Goal: Information Seeking & Learning: Learn about a topic

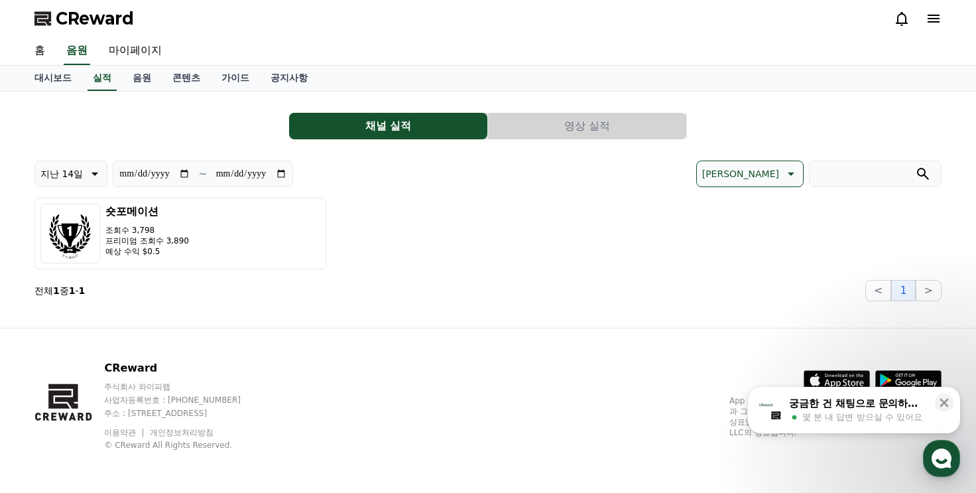
click at [613, 140] on div "**********" at bounding box center [487, 201] width 907 height 199
click at [610, 131] on button "영상 실적" at bounding box center [587, 126] width 198 height 27
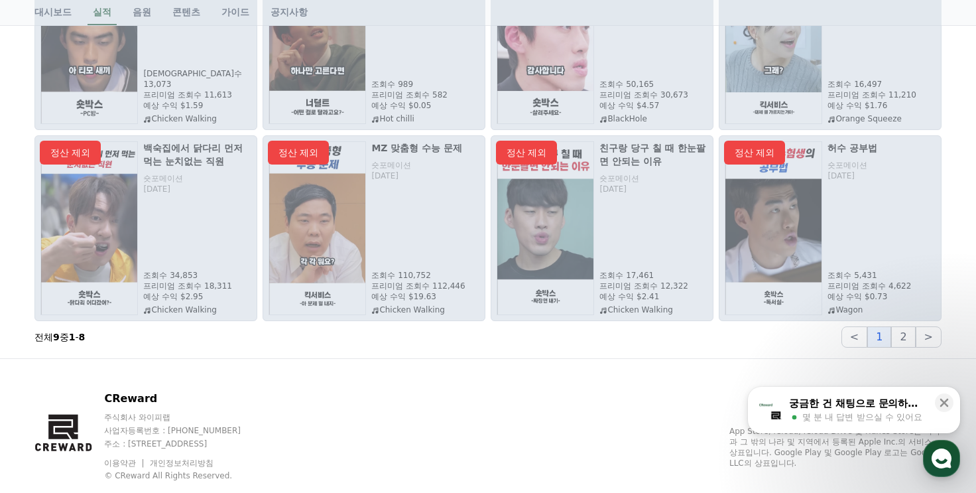
scroll to position [282, 0]
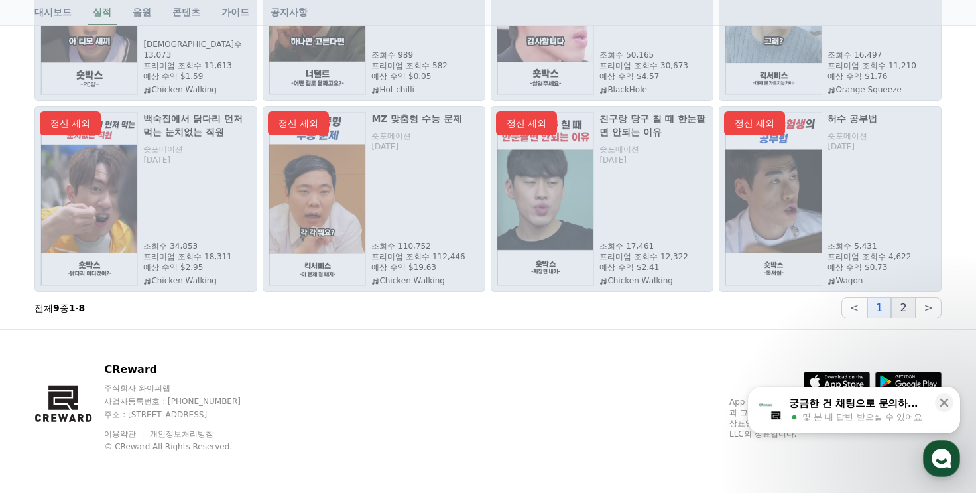
click at [904, 306] on button "2" at bounding box center [903, 307] width 24 height 21
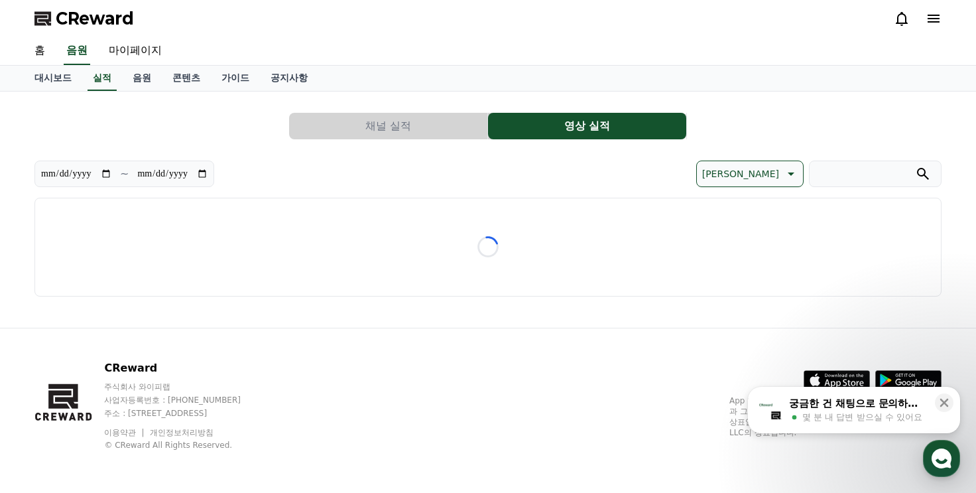
scroll to position [0, 0]
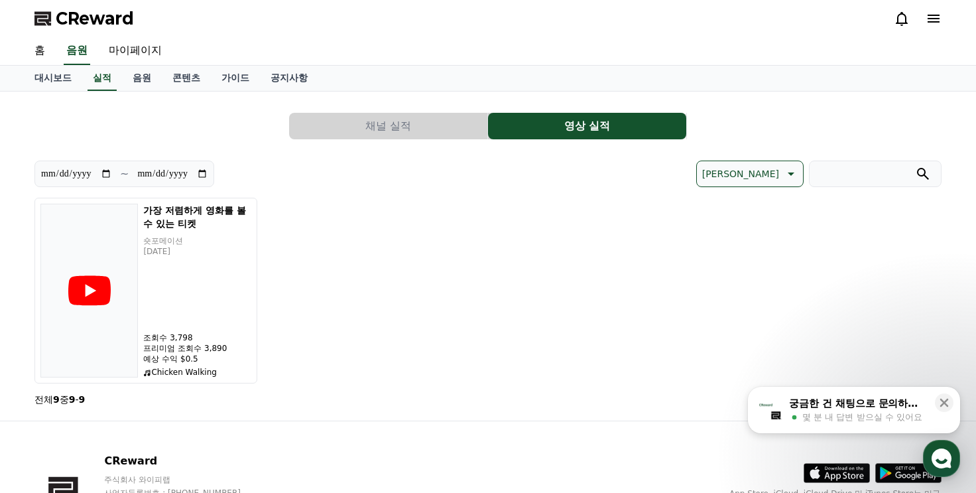
click at [386, 135] on button "채널 실적" at bounding box center [388, 126] width 198 height 27
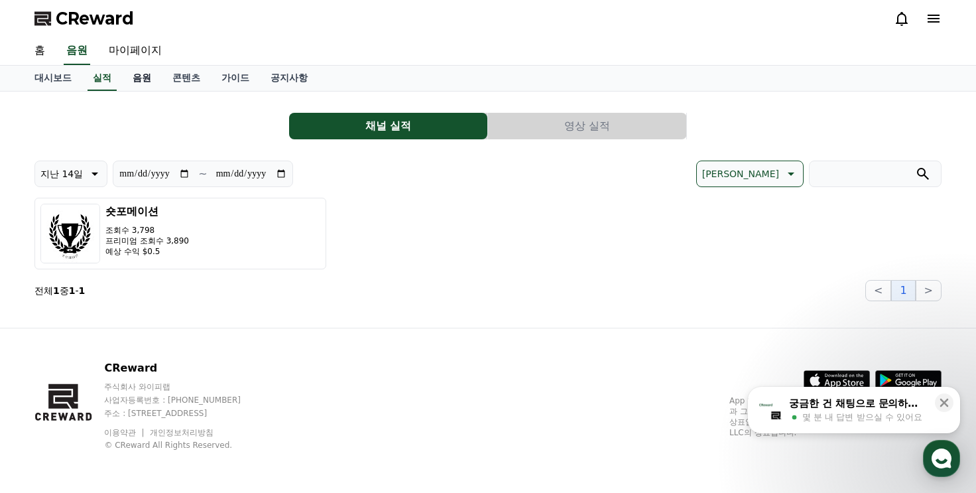
click at [145, 85] on link "음원" at bounding box center [142, 78] width 40 height 25
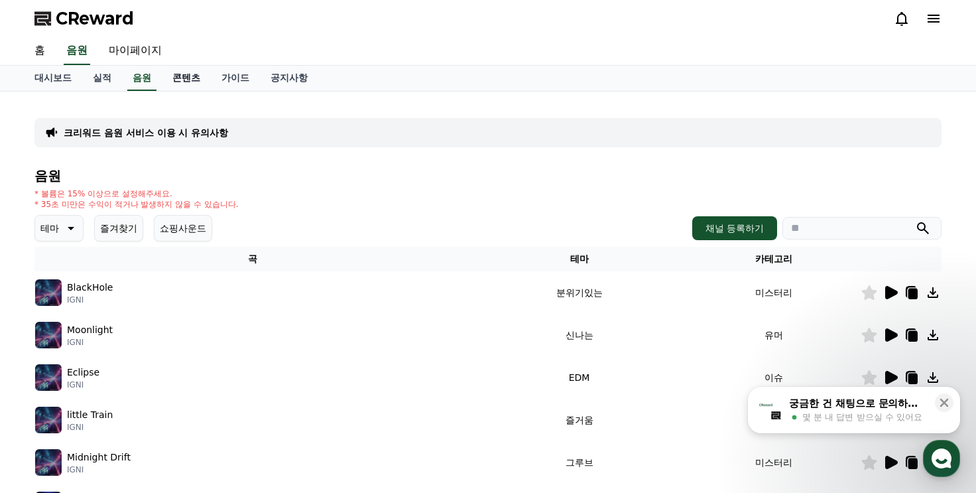
click at [178, 80] on link "콘텐츠" at bounding box center [186, 78] width 49 height 25
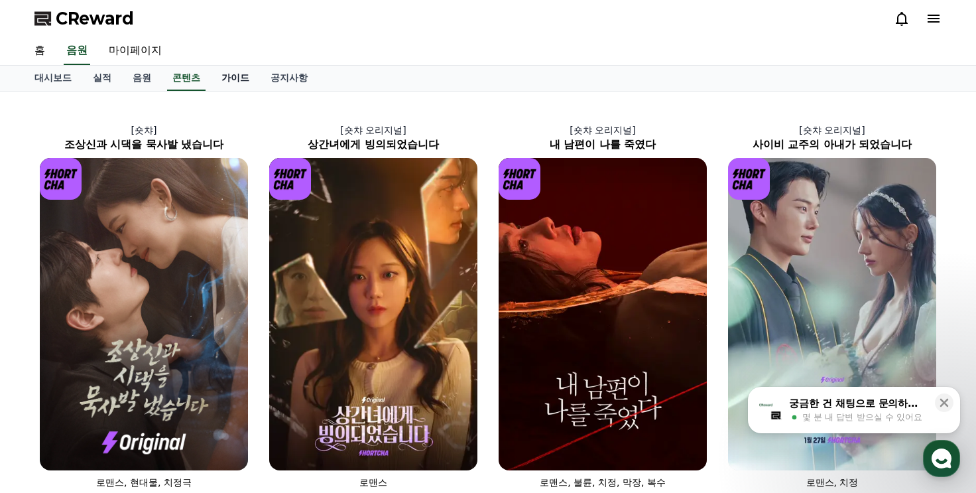
click at [221, 75] on link "가이드" at bounding box center [235, 78] width 49 height 25
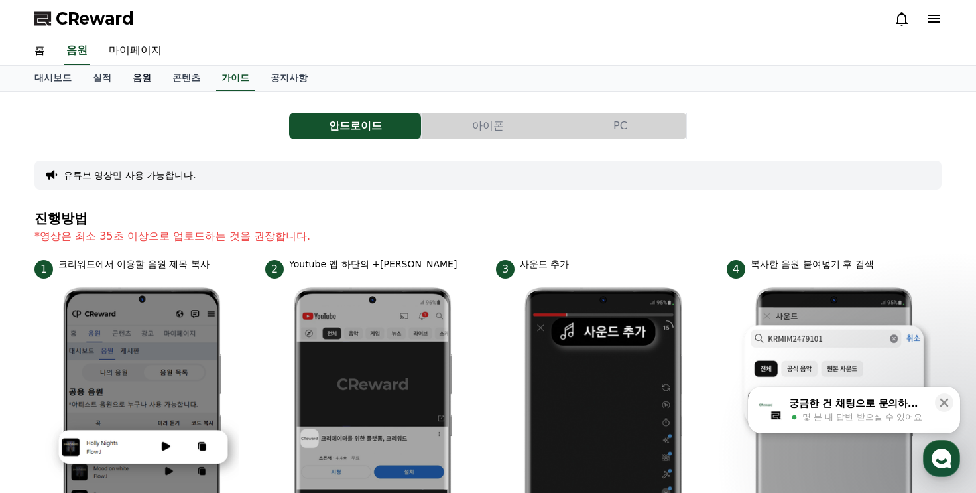
click at [143, 82] on link "음원" at bounding box center [142, 78] width 40 height 25
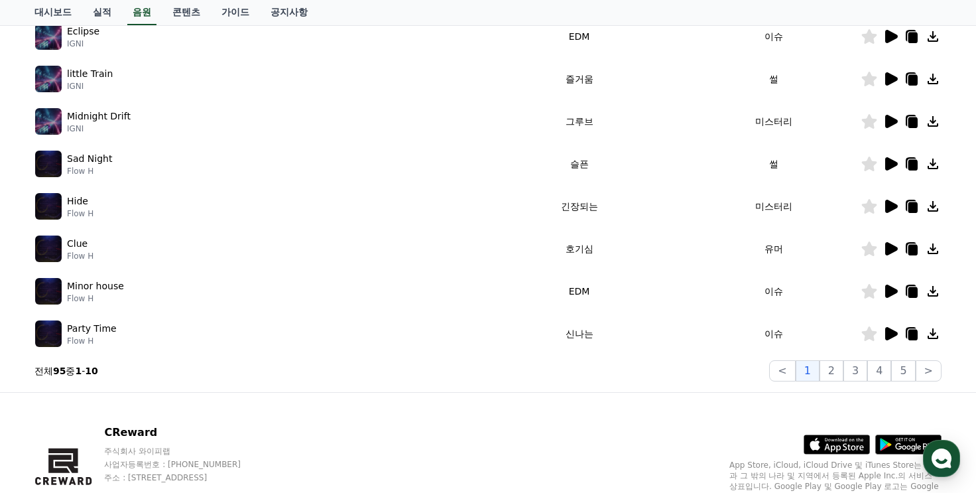
scroll to position [398, 0]
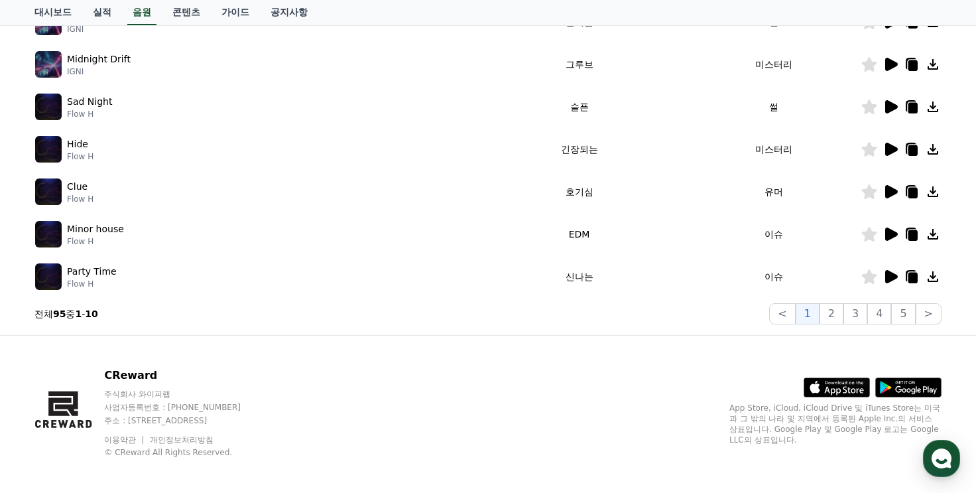
click at [886, 235] on icon at bounding box center [891, 233] width 13 height 13
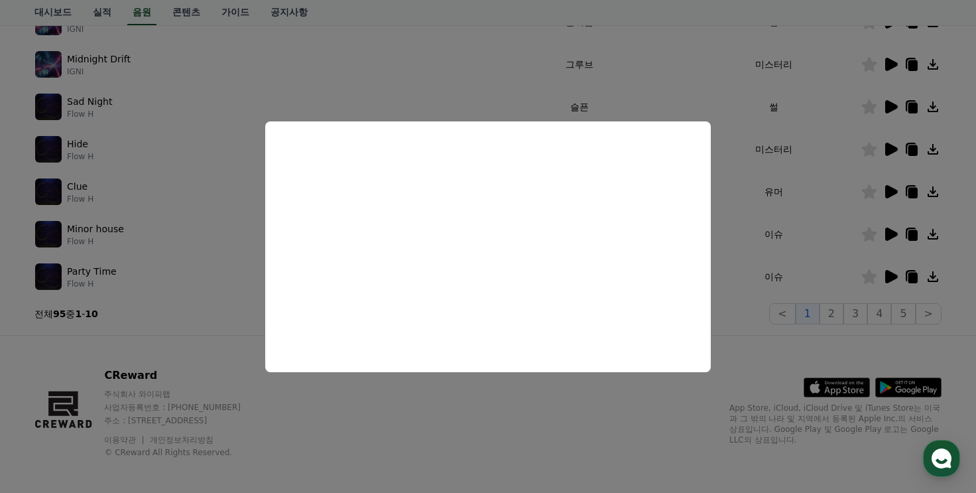
click at [839, 291] on button "close modal" at bounding box center [488, 246] width 976 height 493
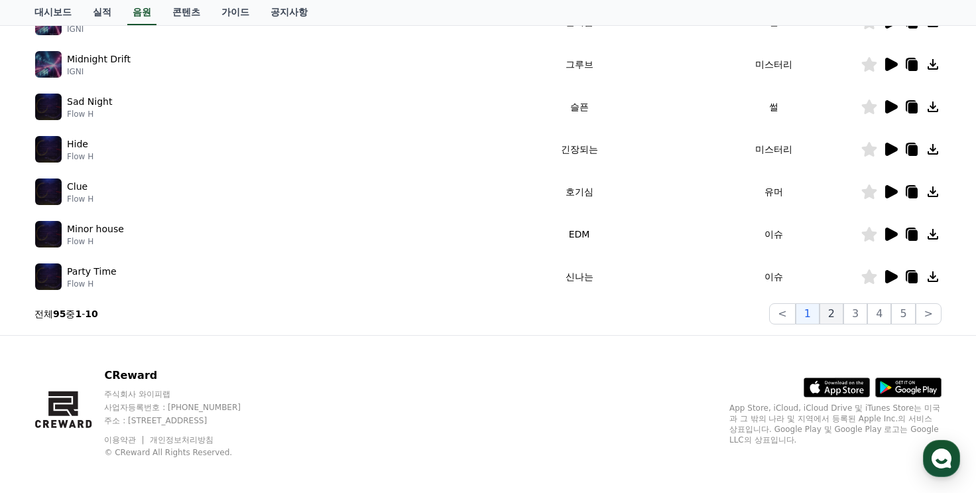
click at [835, 314] on button "2" at bounding box center [831, 313] width 24 height 21
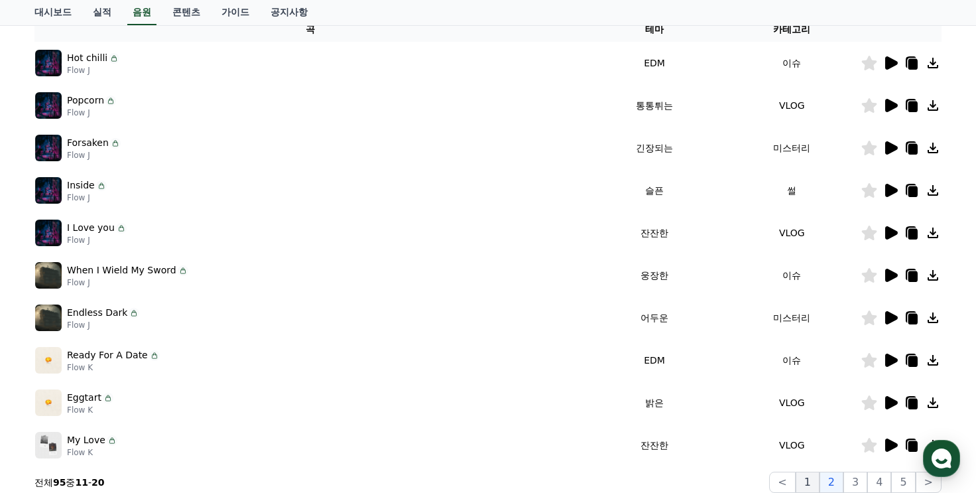
scroll to position [199, 0]
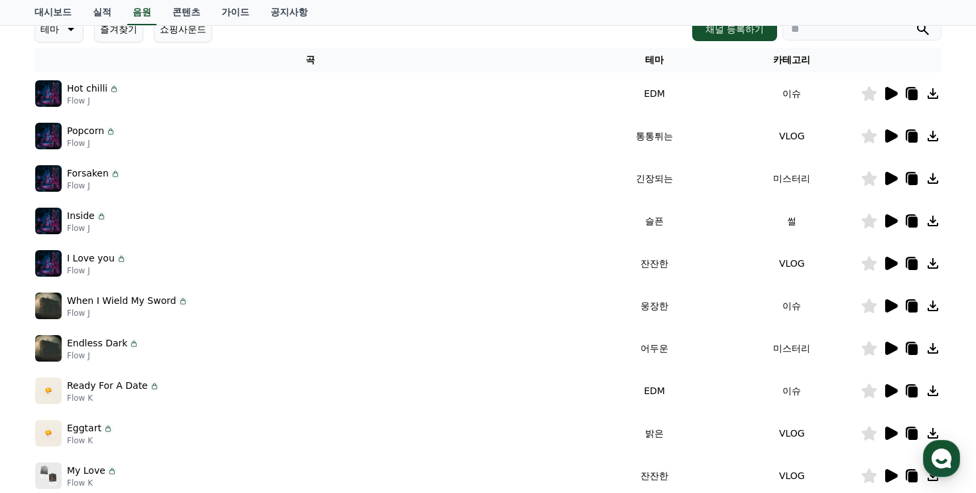
click at [889, 98] on icon at bounding box center [890, 94] width 16 height 16
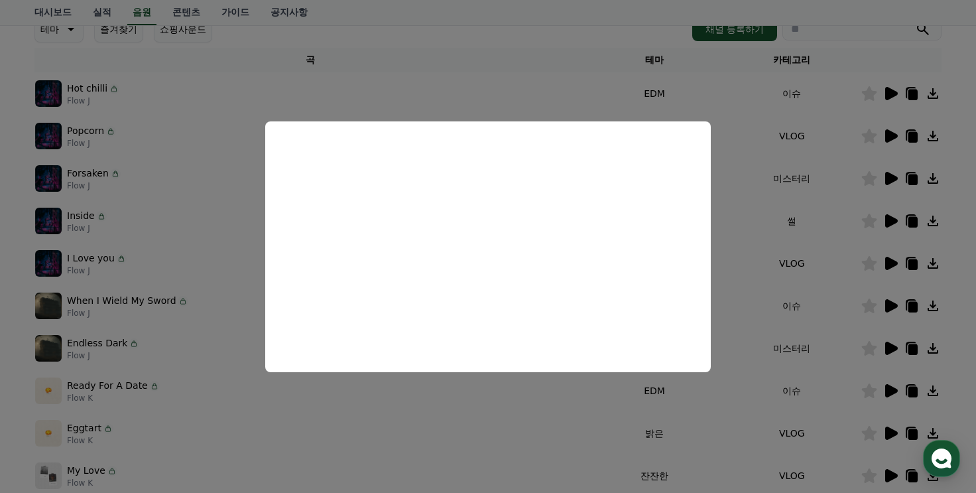
click at [770, 270] on button "close modal" at bounding box center [488, 246] width 976 height 493
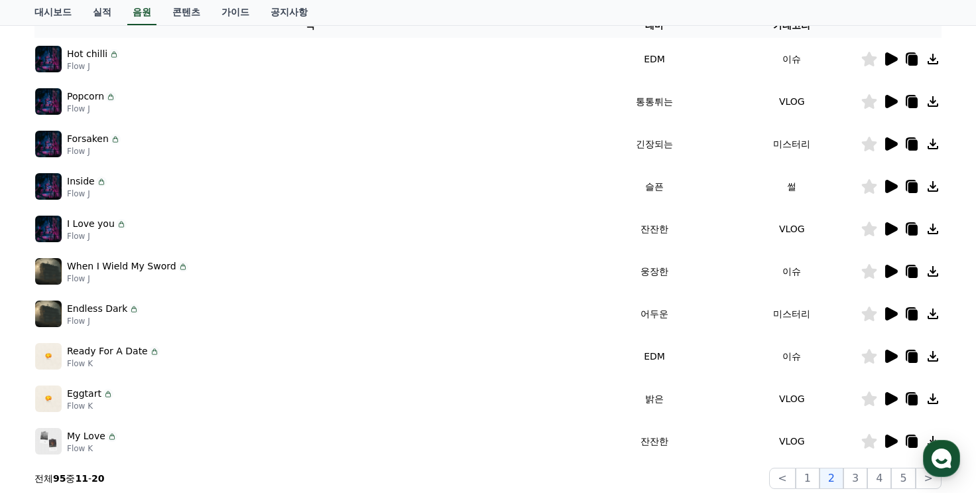
scroll to position [265, 0]
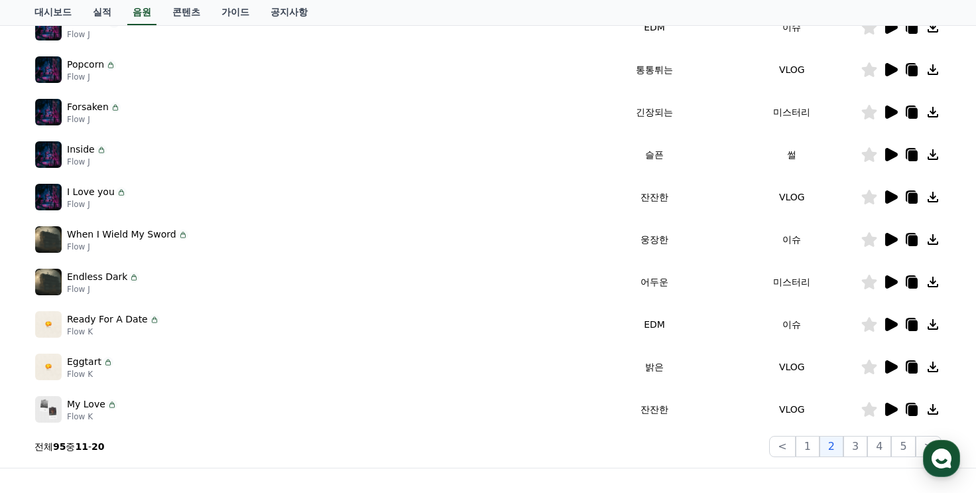
click at [895, 323] on icon at bounding box center [891, 324] width 13 height 13
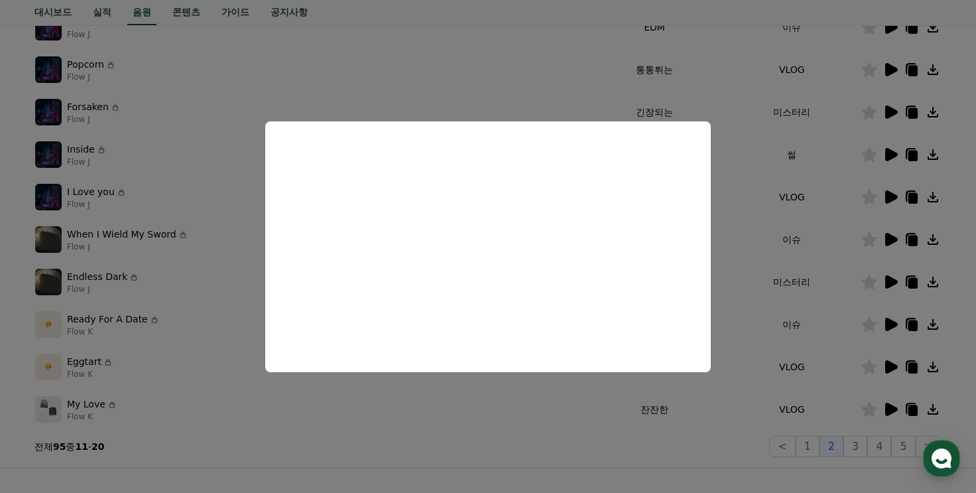
click at [837, 288] on button "close modal" at bounding box center [488, 246] width 976 height 493
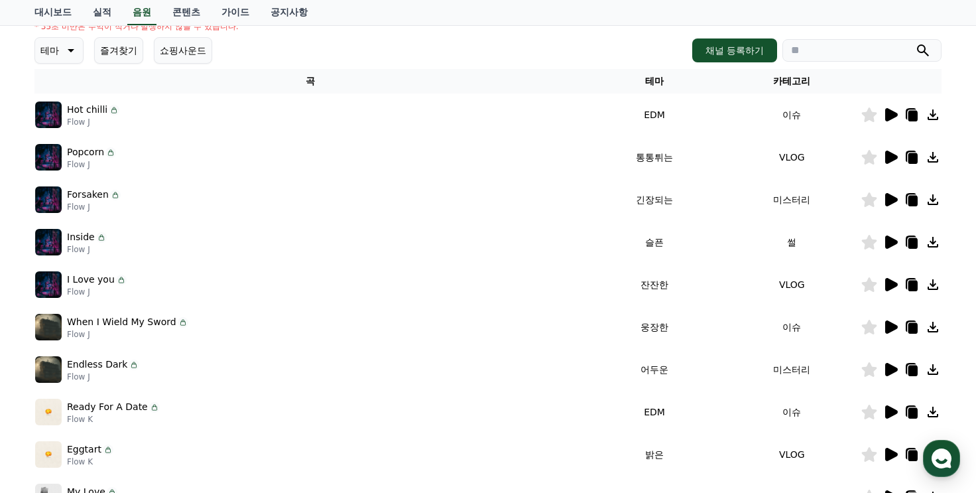
scroll to position [199, 0]
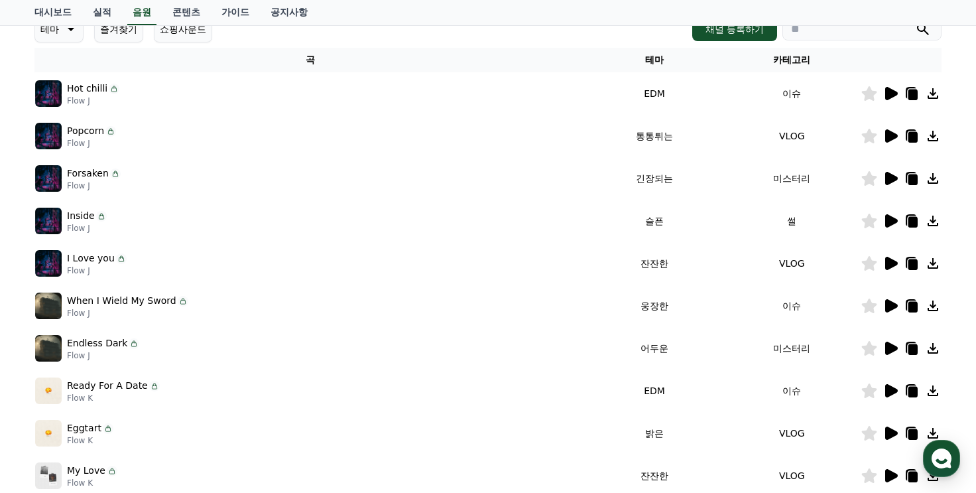
click at [886, 306] on icon at bounding box center [891, 305] width 13 height 13
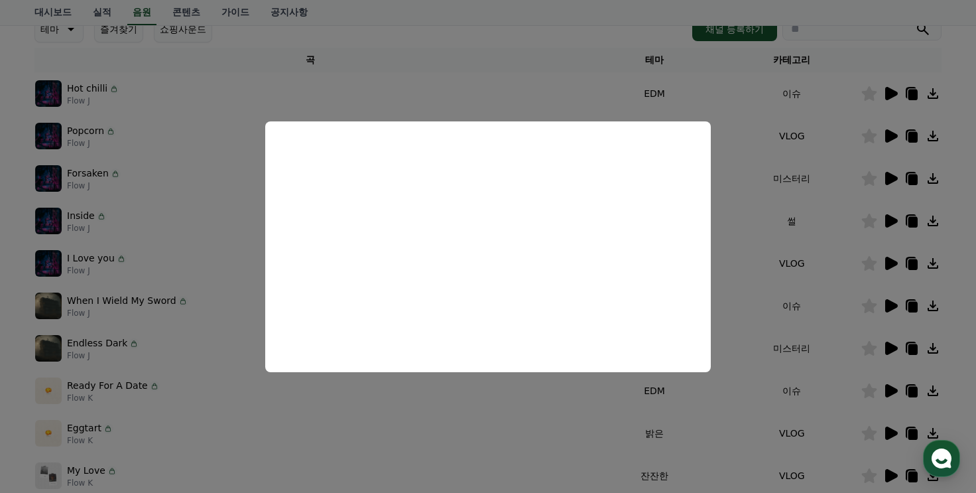
click at [556, 412] on button "close modal" at bounding box center [488, 246] width 976 height 493
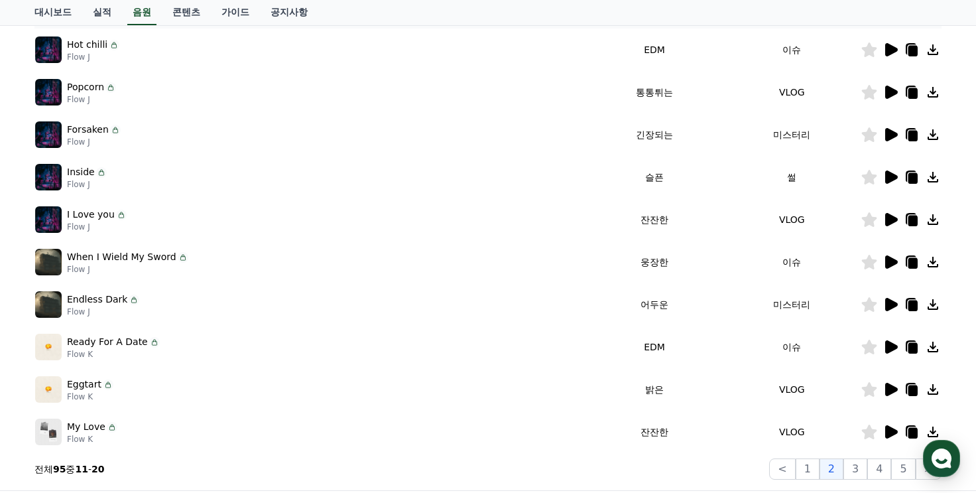
scroll to position [331, 0]
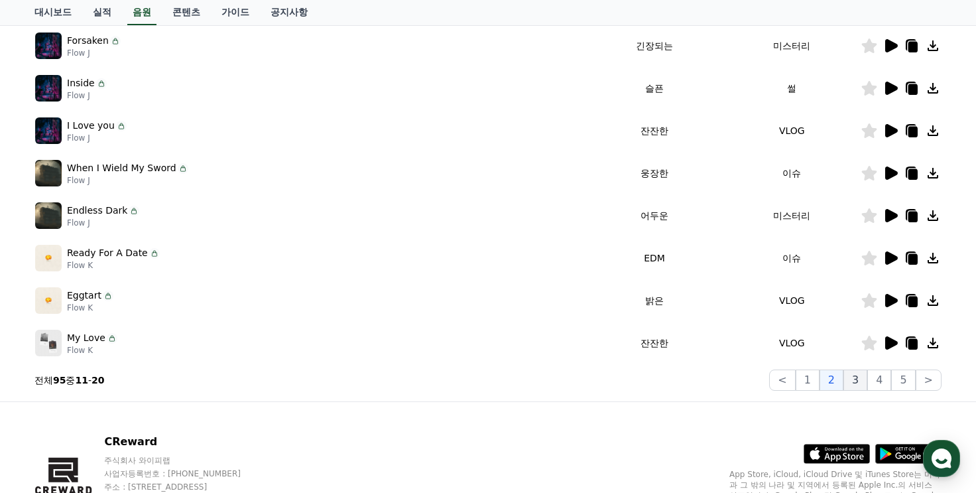
click at [853, 379] on button "3" at bounding box center [855, 379] width 24 height 21
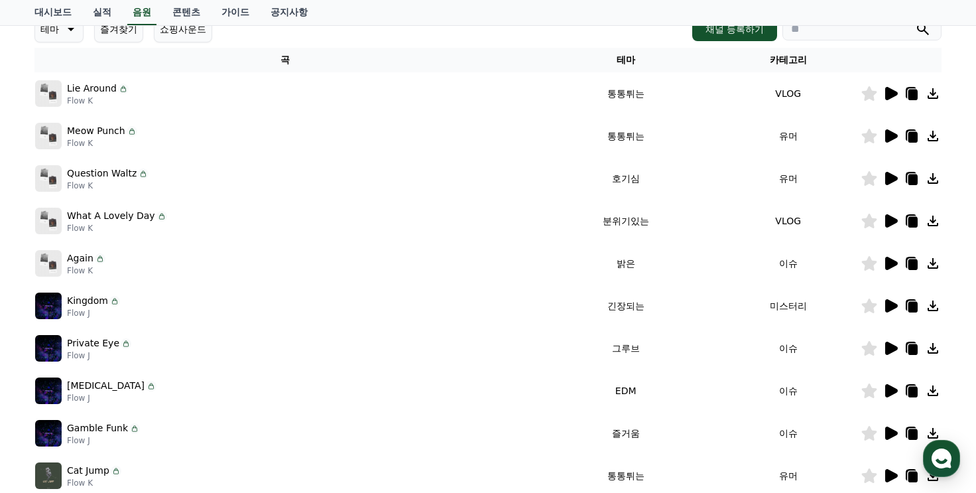
scroll to position [265, 0]
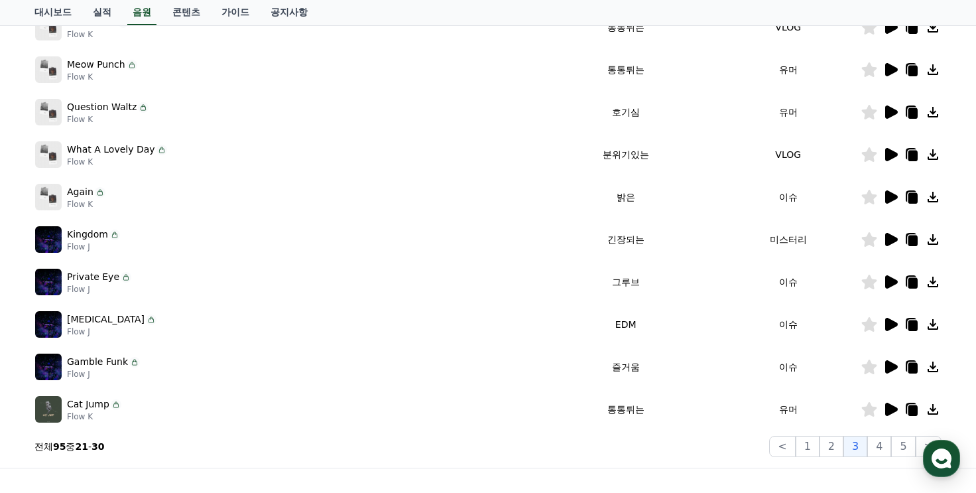
click at [884, 326] on icon at bounding box center [890, 324] width 16 height 16
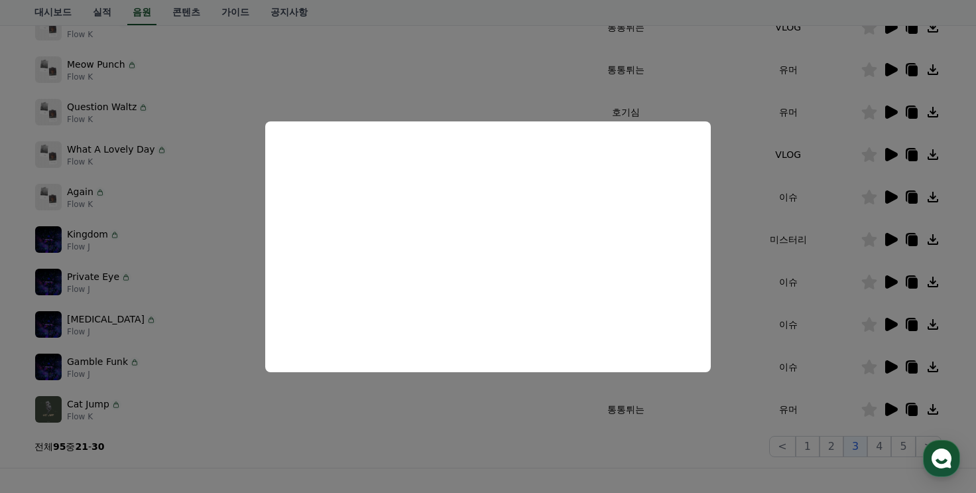
click at [420, 401] on button "close modal" at bounding box center [488, 246] width 976 height 493
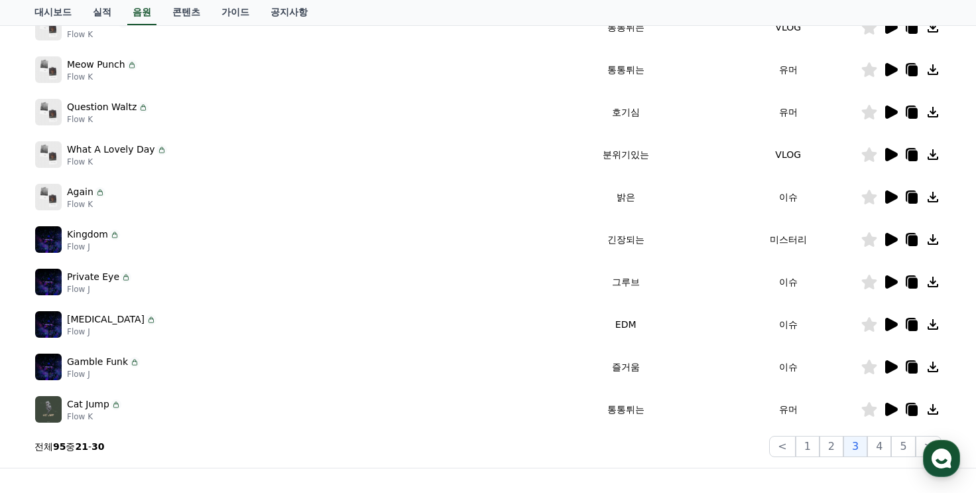
scroll to position [199, 0]
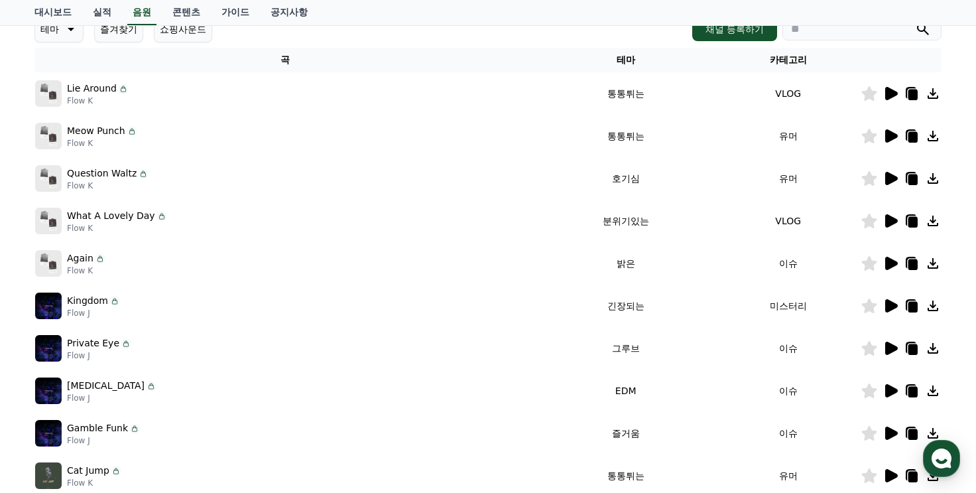
click at [888, 385] on icon at bounding box center [891, 390] width 13 height 13
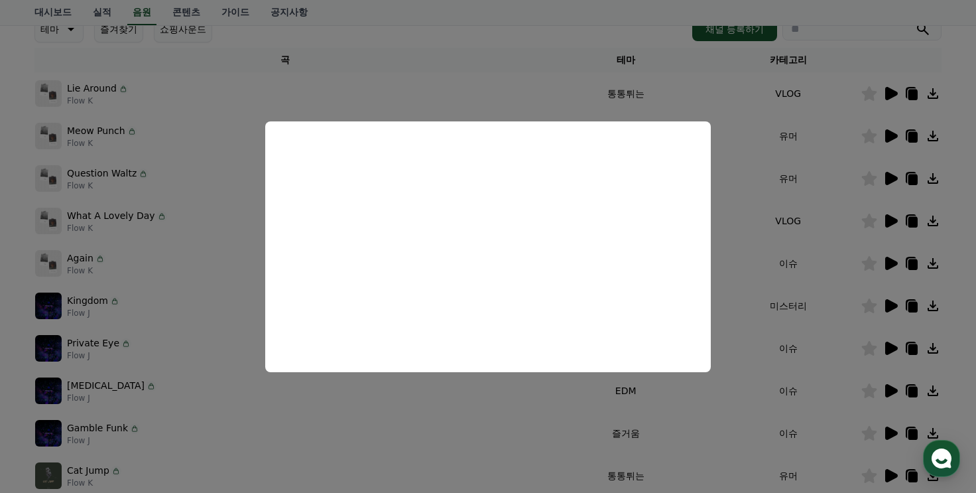
click at [524, 409] on button "close modal" at bounding box center [488, 246] width 976 height 493
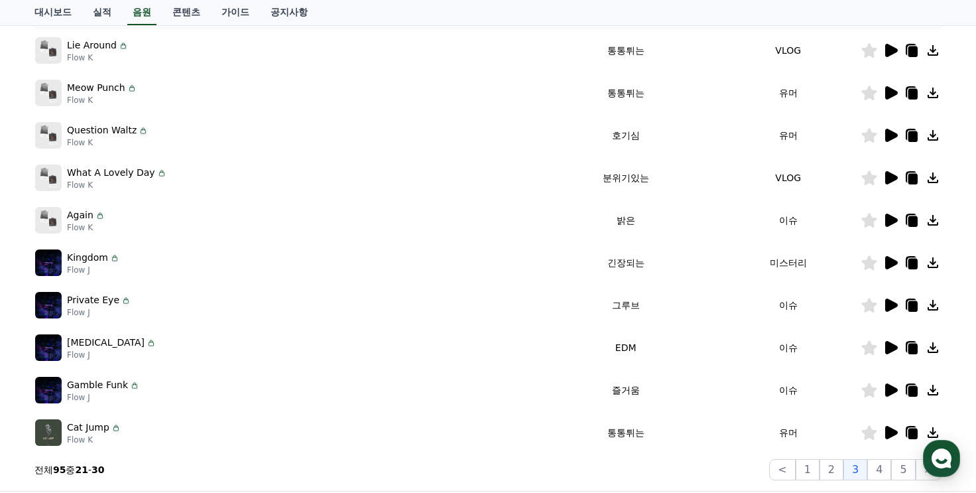
scroll to position [265, 0]
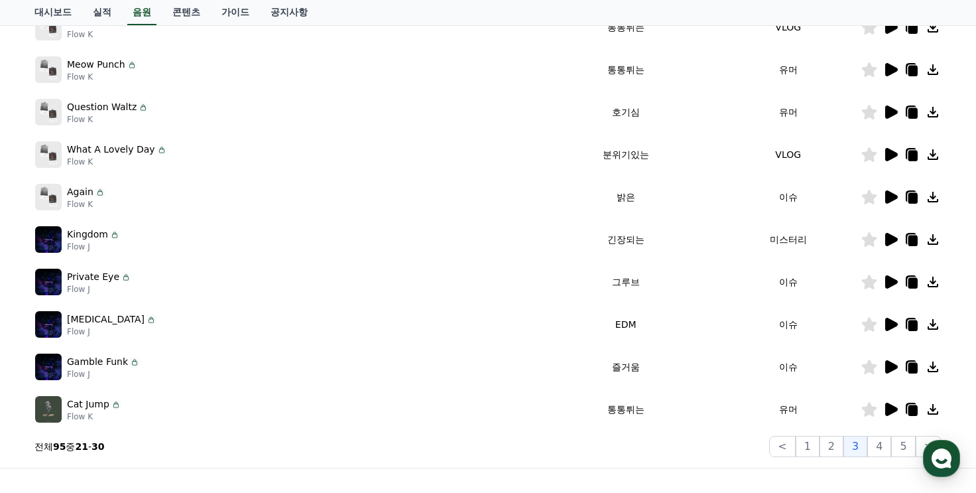
click at [889, 361] on icon at bounding box center [891, 366] width 13 height 13
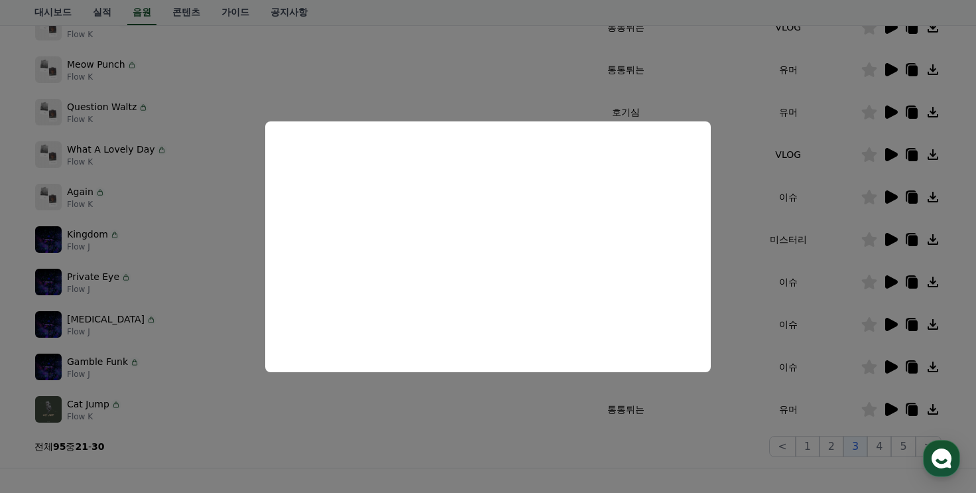
click at [447, 386] on button "close modal" at bounding box center [488, 246] width 976 height 493
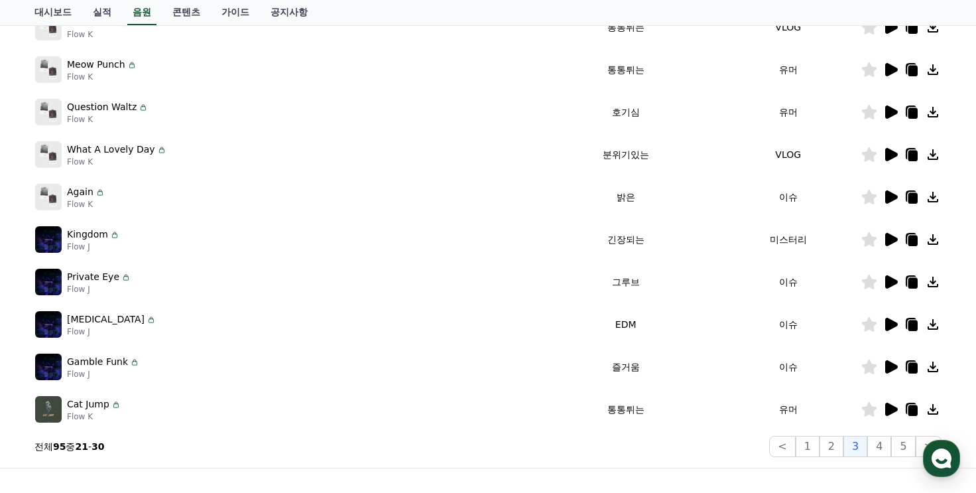
click at [909, 368] on icon at bounding box center [912, 368] width 9 height 11
